Goal: Ask a question: Seek information or help from site administrators or community

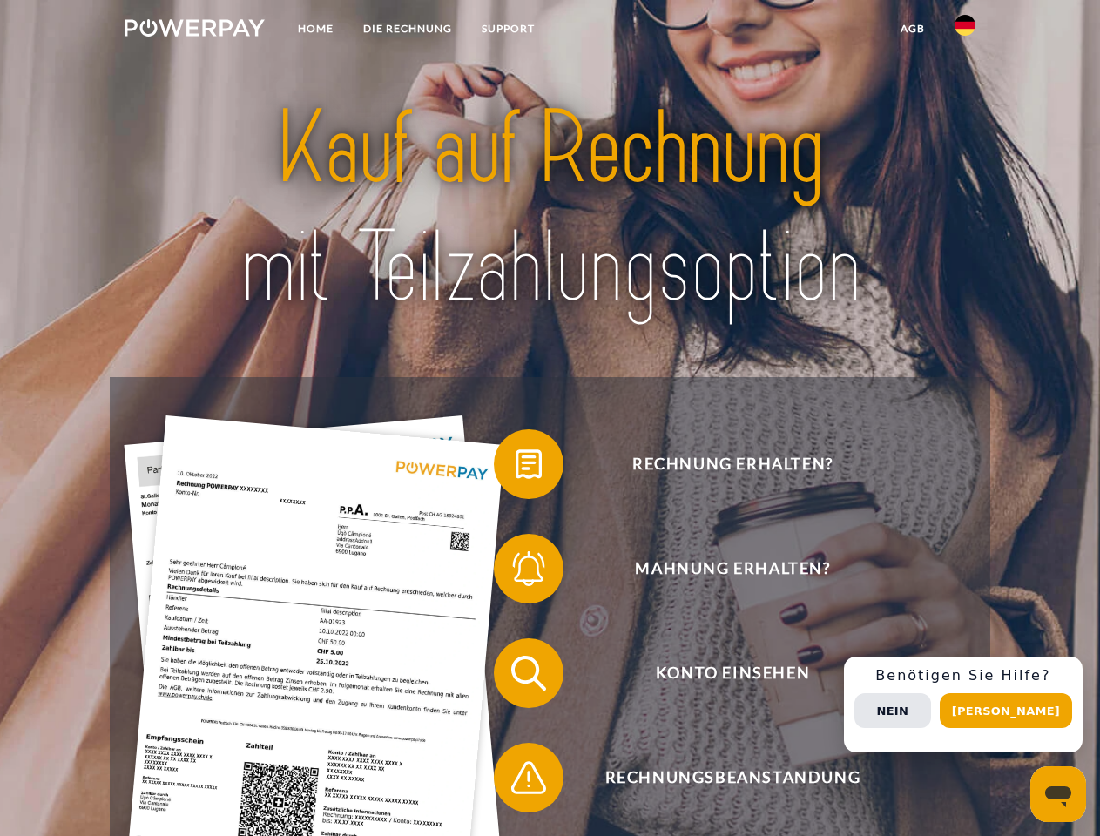
click at [194, 30] on img at bounding box center [195, 27] width 140 height 17
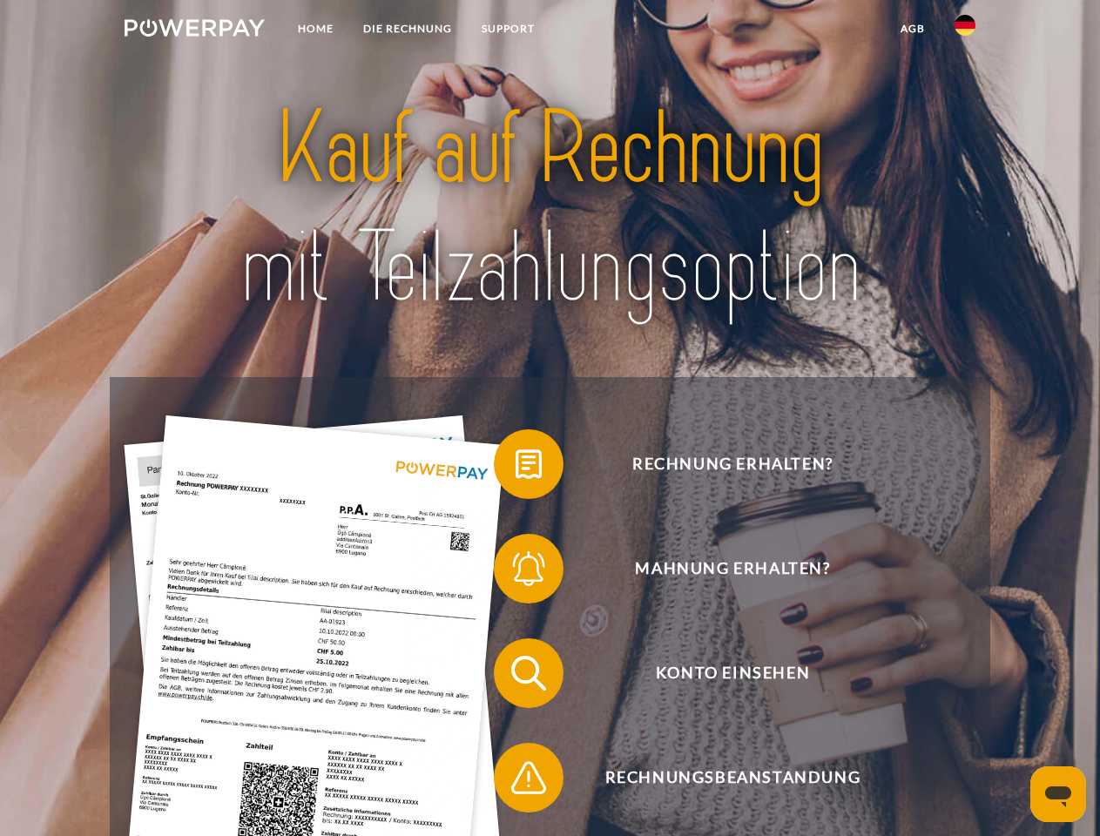
click at [965, 30] on img at bounding box center [965, 25] width 21 height 21
click at [912, 29] on link "agb" at bounding box center [913, 28] width 54 height 31
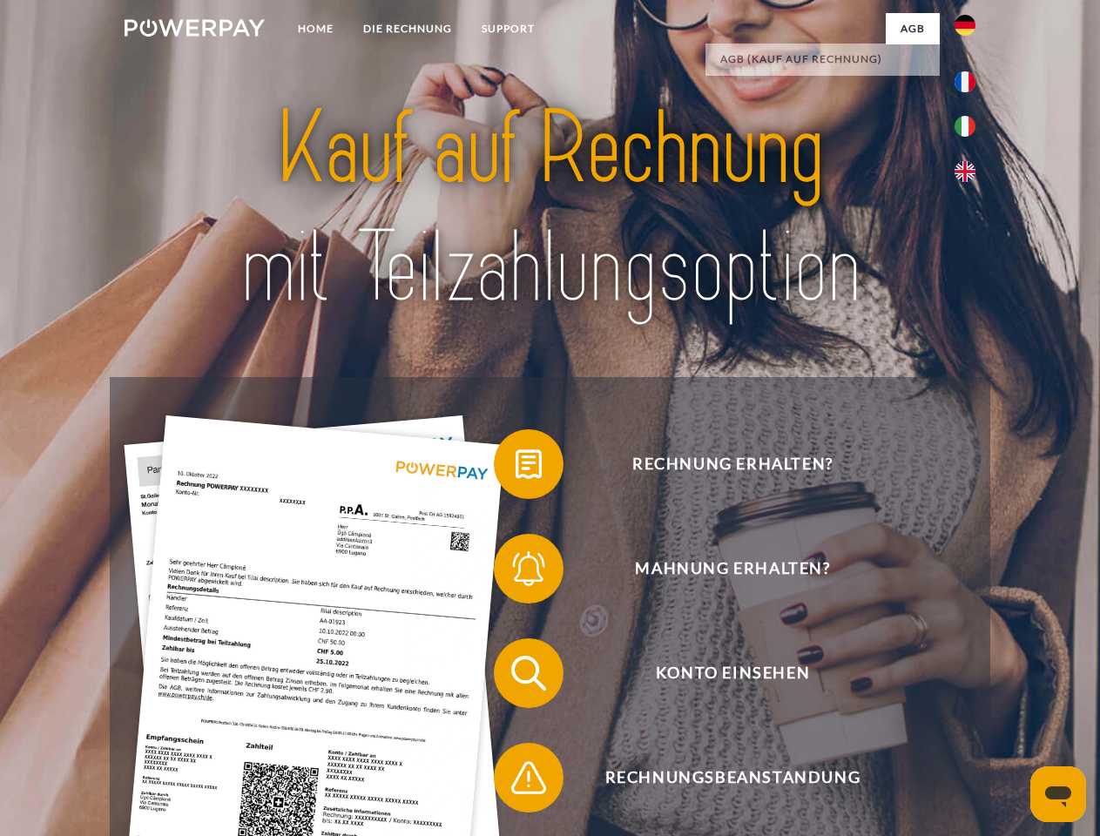
click at [516, 468] on span at bounding box center [502, 464] width 87 height 87
click at [516, 572] on span at bounding box center [502, 568] width 87 height 87
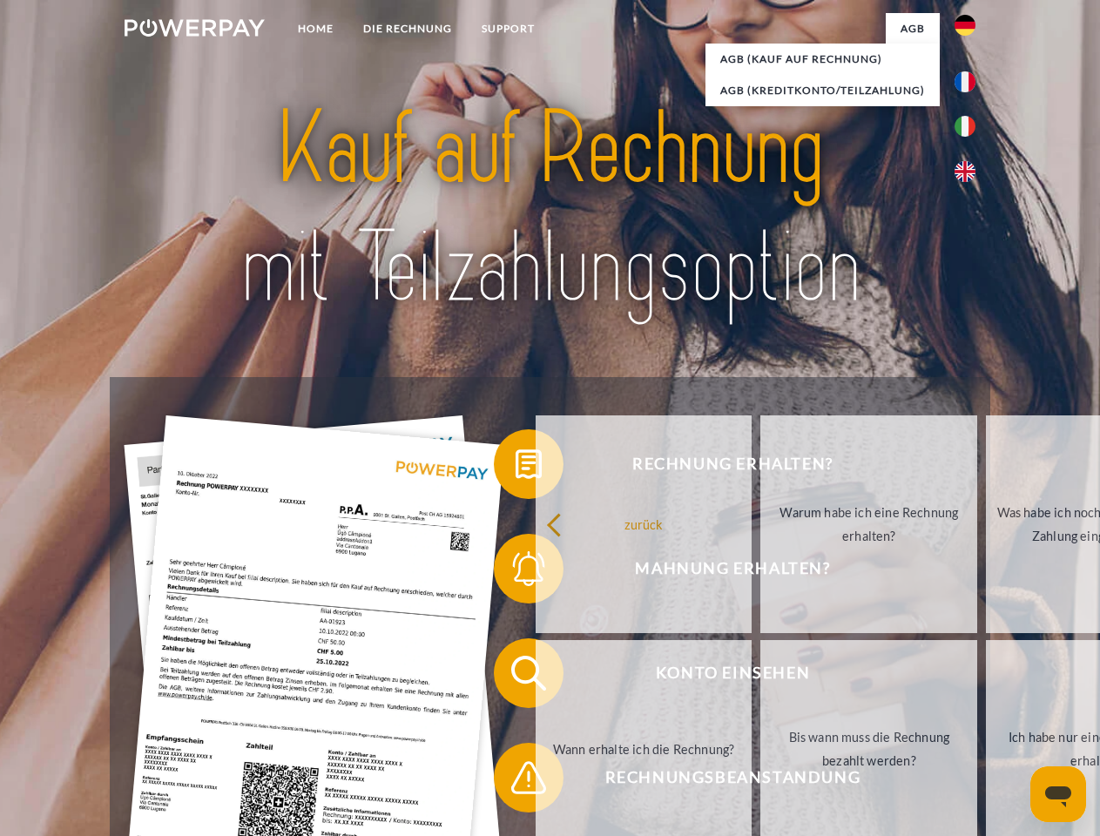
click at [761, 677] on link "Bis wann muss die Rechnung bezahlt werden?" at bounding box center [869, 749] width 217 height 218
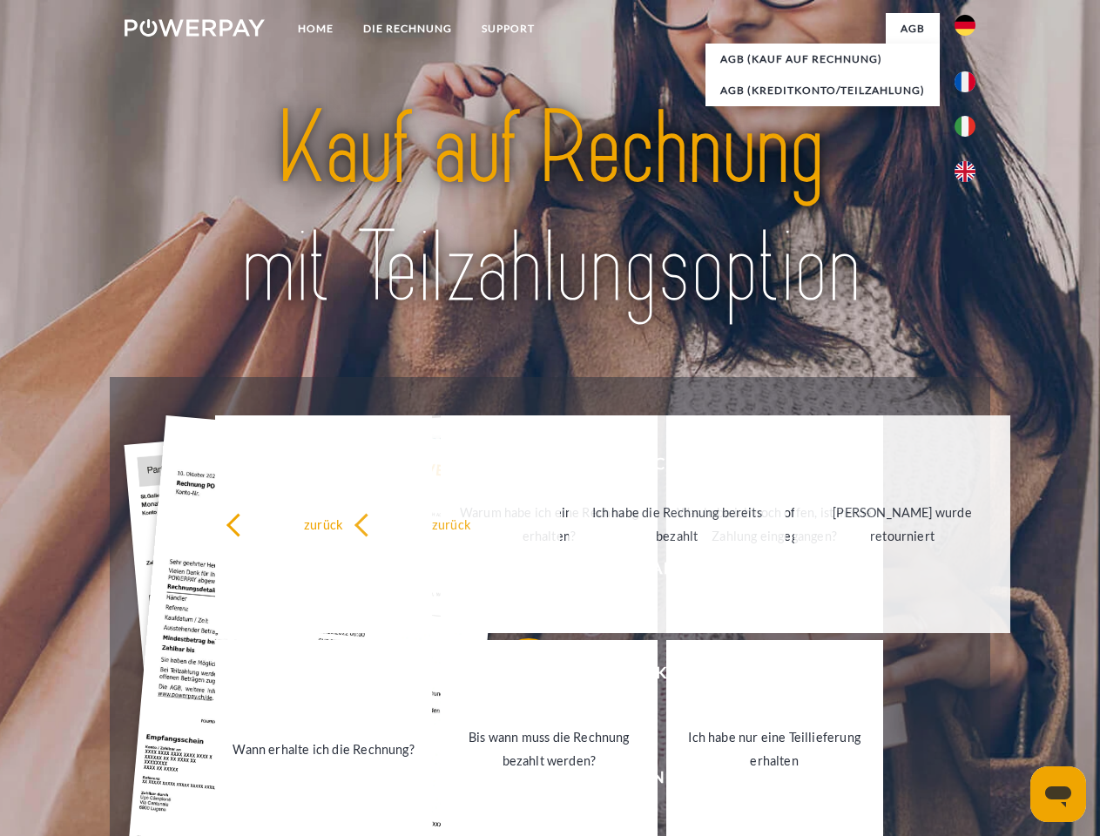
click at [516, 782] on div "zurück Warum habe ich eine Rechnung erhalten? Was habe ich noch offen, ist mein…" at bounding box center [550, 637] width 704 height 450
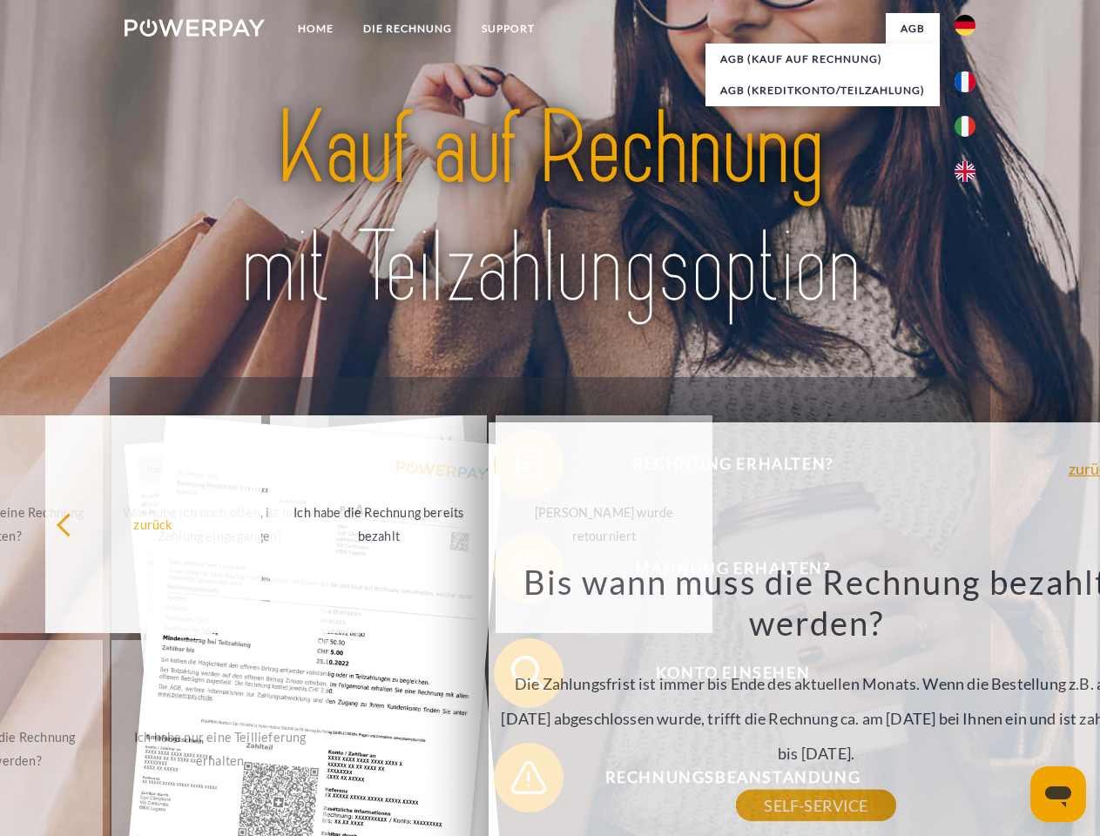
click at [970, 705] on div "Rechnung erhalten? Mahnung erhalten? Konto einsehen" at bounding box center [550, 725] width 880 height 697
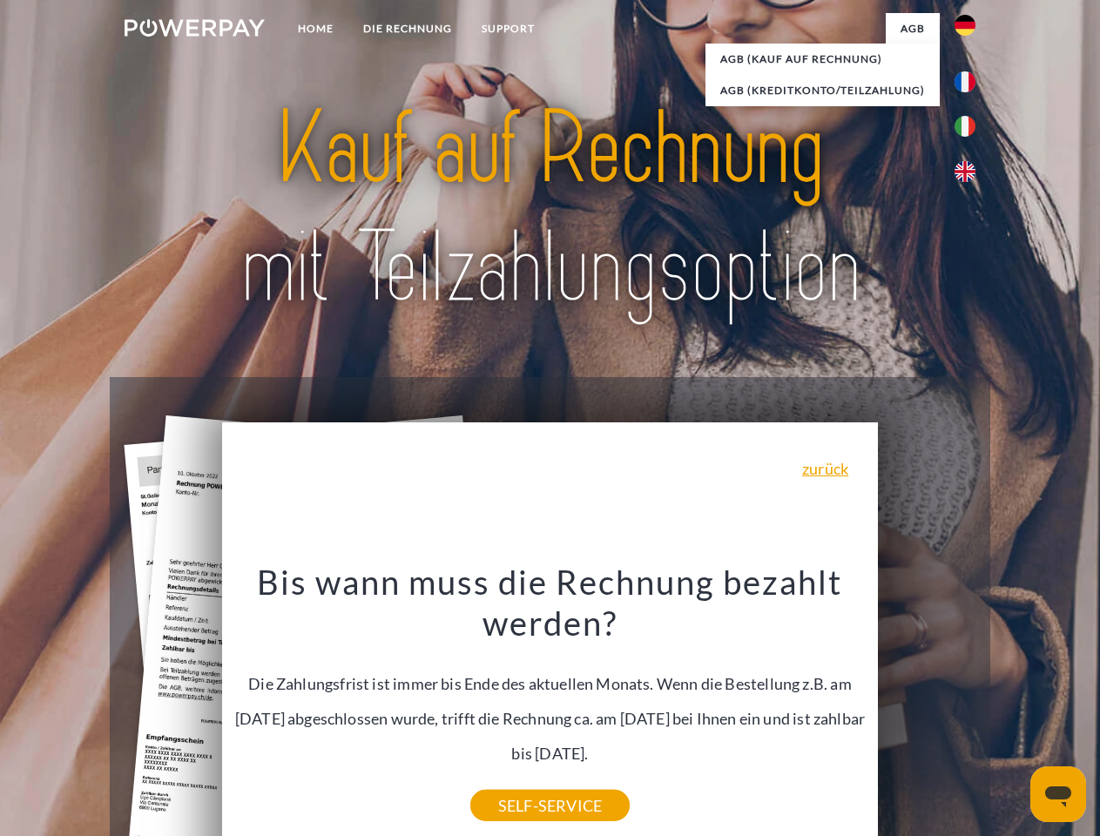
click at [927, 708] on span "Konto einsehen" at bounding box center [732, 674] width 427 height 70
click at [1012, 711] on header "Home DIE RECHNUNG SUPPORT" at bounding box center [550, 601] width 1100 height 1203
